Goal: Information Seeking & Learning: Learn about a topic

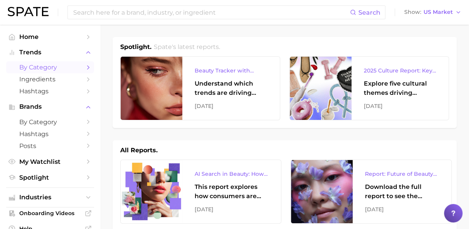
click at [50, 70] on span "by Category" at bounding box center [50, 67] width 62 height 7
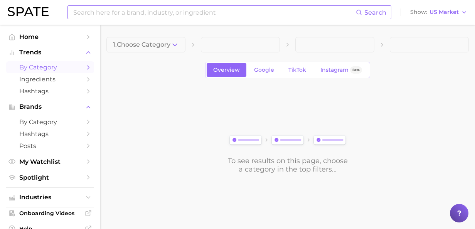
click at [135, 12] on input at bounding box center [213, 12] width 283 height 13
type input "fragrance layering"
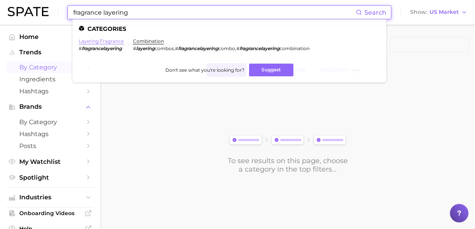
click at [104, 41] on link "layering fragrance" at bounding box center [101, 41] width 45 height 6
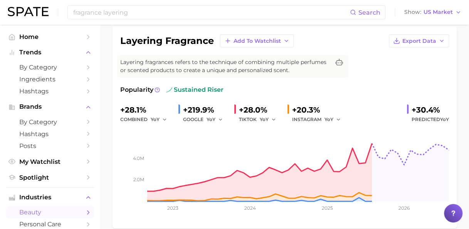
scroll to position [58, 0]
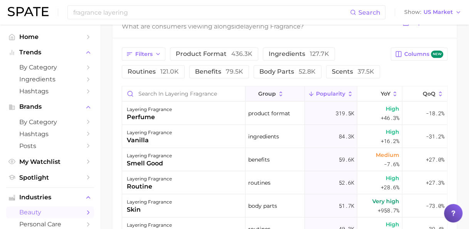
click at [277, 92] on icon at bounding box center [280, 94] width 7 height 7
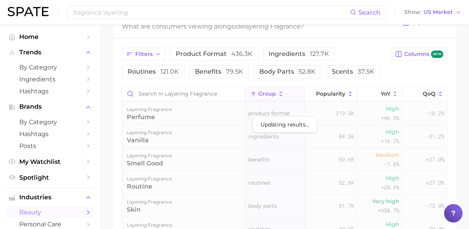
click at [277, 92] on icon at bounding box center [280, 94] width 7 height 7
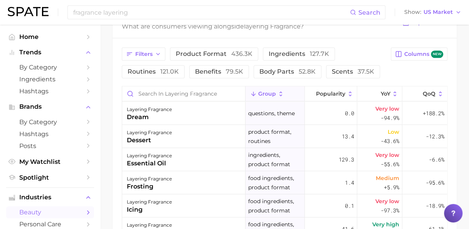
click at [280, 92] on icon at bounding box center [281, 93] width 3 height 5
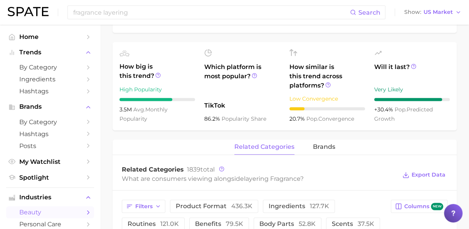
scroll to position [212, 0]
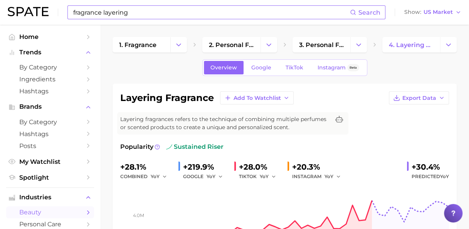
click at [89, 18] on input "fragrance layering" at bounding box center [210, 12] width 277 height 13
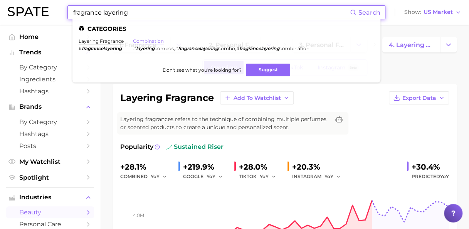
click at [153, 41] on link "combination" at bounding box center [148, 41] width 31 height 6
click at [89, 12] on input "fragrance layering" at bounding box center [210, 12] width 277 height 13
drag, startPoint x: 136, startPoint y: 13, endPoint x: 45, endPoint y: 10, distance: 91.3
click at [45, 10] on div "fragrance layering Search Categories layering fragrance # fragrancelayering com…" at bounding box center [234, 12] width 453 height 25
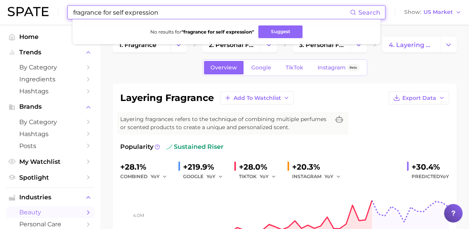
click at [147, 19] on div "fragrance for self expression Search No results for " fragrance for self expres…" at bounding box center [226, 12] width 318 height 14
click at [155, 14] on input "fragrance for self expression" at bounding box center [210, 12] width 277 height 13
drag, startPoint x: 162, startPoint y: 15, endPoint x: 55, endPoint y: 14, distance: 107.1
click at [55, 14] on div "fragrance for self expression Search No results for " fragrance for self expres…" at bounding box center [234, 12] width 453 height 25
click at [98, 9] on input "functional body mists" at bounding box center [210, 12] width 277 height 13
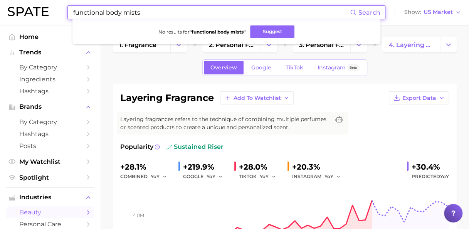
click at [153, 15] on input "functional body mists" at bounding box center [210, 12] width 277 height 13
click at [263, 28] on button "Suggest" at bounding box center [272, 31] width 44 height 13
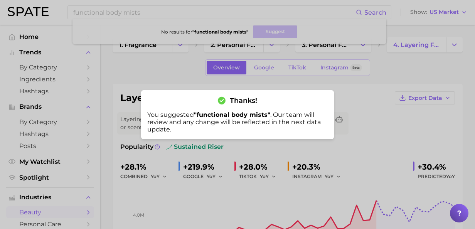
click at [283, 126] on div "You suggested " functional body mists " . Our team will review and any change w…" at bounding box center [237, 122] width 180 height 22
click at [117, 15] on div at bounding box center [237, 114] width 475 height 229
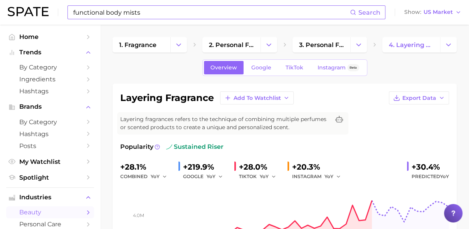
click at [136, 12] on input "functional body mists" at bounding box center [210, 12] width 277 height 13
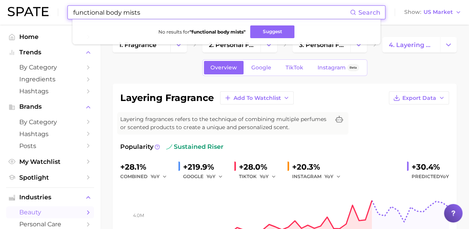
drag, startPoint x: 142, startPoint y: 13, endPoint x: 68, endPoint y: 14, distance: 74.0
click at [68, 14] on div "functional body mists Search No results for " functional body mists " Suggest" at bounding box center [226, 12] width 318 height 14
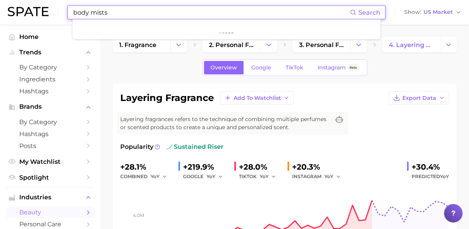
type input "body mists"
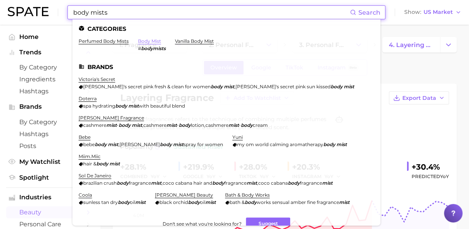
click at [157, 41] on link "body mist" at bounding box center [149, 41] width 23 height 6
